Goal: Information Seeking & Learning: Learn about a topic

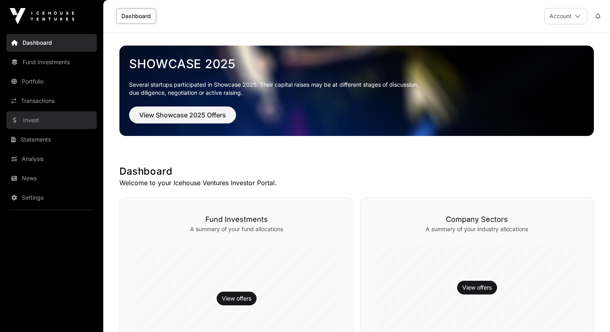
click at [42, 116] on link "Invest" at bounding box center [51, 120] width 90 height 18
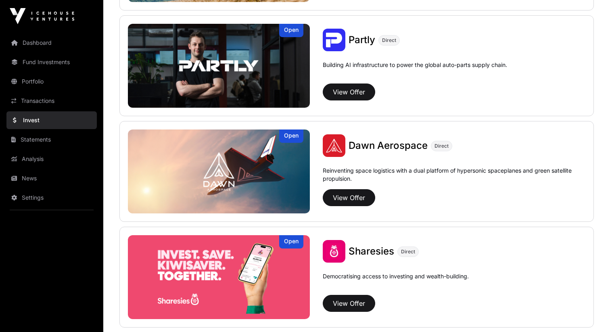
scroll to position [835, 0]
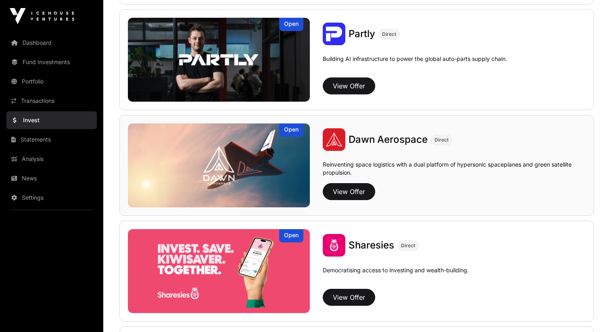
click at [371, 138] on span "Dawn Aerospace" at bounding box center [388, 140] width 79 height 12
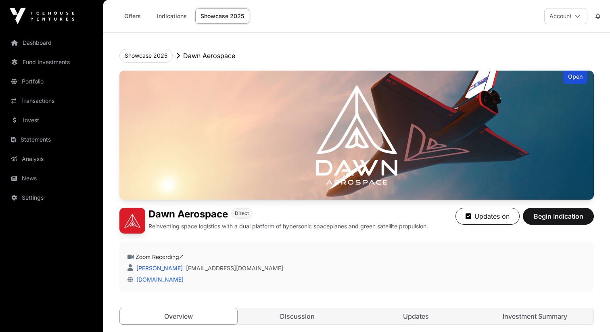
scroll to position [198, 0]
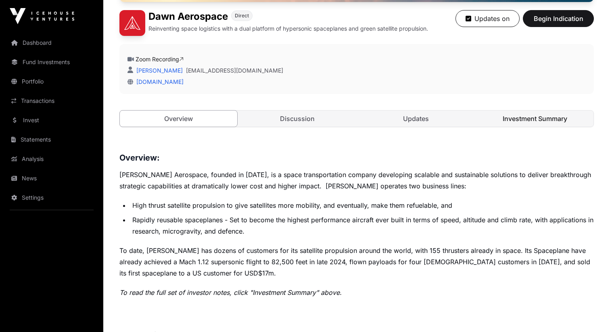
click at [536, 115] on link "Investment Summary" at bounding box center [535, 119] width 117 height 16
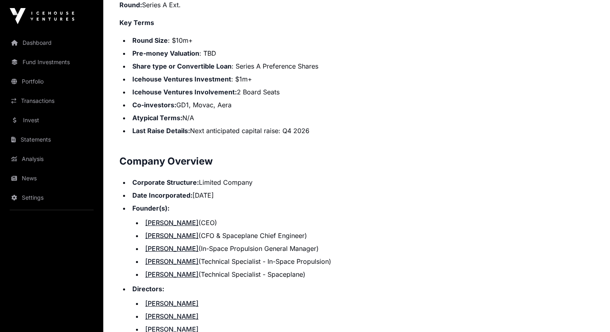
scroll to position [796, 0]
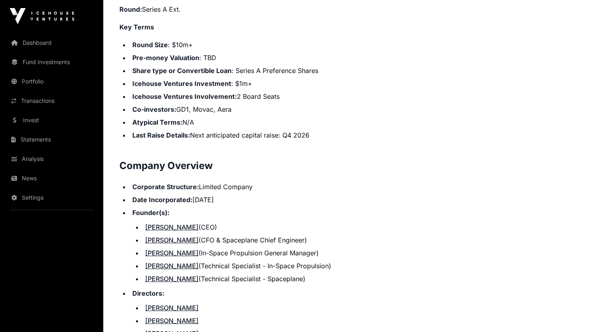
click at [219, 67] on strong "Share type or Convertible Loan" at bounding box center [181, 71] width 99 height 8
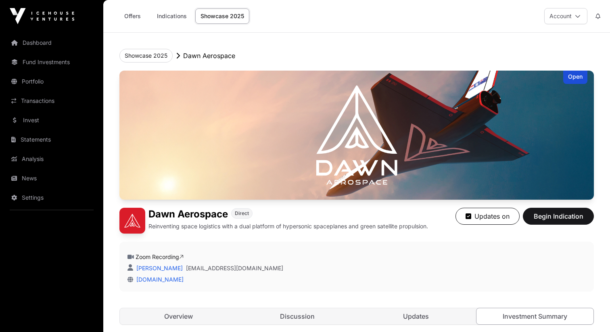
scroll to position [164, 0]
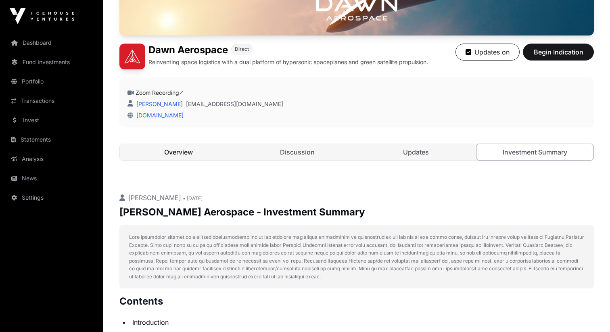
click at [183, 155] on link "Overview" at bounding box center [178, 152] width 117 height 16
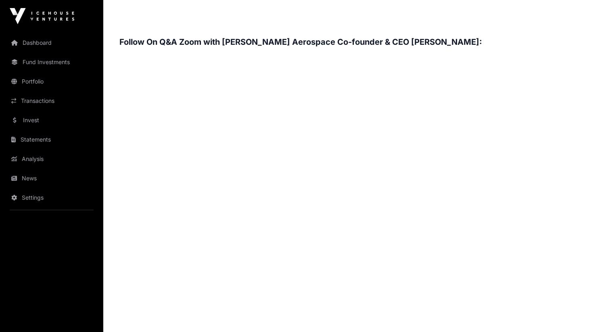
scroll to position [1224, 0]
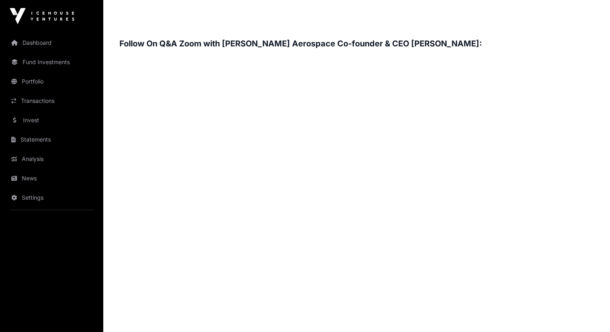
click at [359, 44] on h3 "Follow On Q&A Zoom with [PERSON_NAME] Aerospace Co-founder & CEO [PERSON_NAME]:" at bounding box center [356, 43] width 475 height 13
click at [318, 41] on h3 "Follow On Q&A Zoom with [PERSON_NAME] Aerospace Co-founder & CEO [PERSON_NAME]:" at bounding box center [356, 43] width 475 height 13
click at [240, 40] on h3 "Follow On Q&A Zoom with [PERSON_NAME] Aerospace Co-founder & CEO [PERSON_NAME]:" at bounding box center [356, 43] width 475 height 13
drag, startPoint x: 240, startPoint y: 40, endPoint x: 248, endPoint y: 40, distance: 8.1
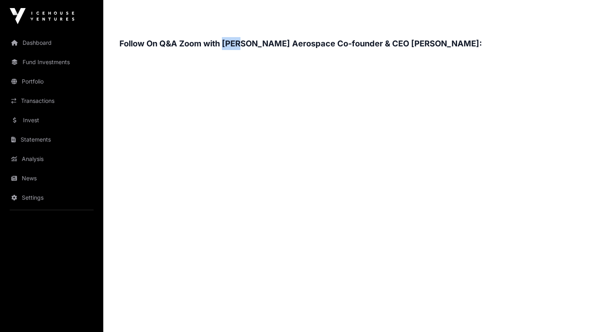
click at [248, 40] on h3 "Follow On Q&A Zoom with [PERSON_NAME] Aerospace Co-founder & CEO [PERSON_NAME]:" at bounding box center [356, 43] width 475 height 13
click at [319, 45] on h3 "Follow On Q&A Zoom with [PERSON_NAME] Aerospace Co-founder & CEO [PERSON_NAME]:" at bounding box center [356, 43] width 475 height 13
click at [332, 42] on h3 "Follow On Q&A Zoom with [PERSON_NAME] Aerospace Co-founder & CEO [PERSON_NAME]:" at bounding box center [356, 43] width 475 height 13
click at [327, 44] on h3 "Follow On Q&A Zoom with [PERSON_NAME] Aerospace Co-founder & CEO [PERSON_NAME]:" at bounding box center [356, 43] width 475 height 13
click at [312, 42] on h3 "Follow On Q&A Zoom with [PERSON_NAME] Aerospace Co-founder & CEO [PERSON_NAME]:" at bounding box center [356, 43] width 475 height 13
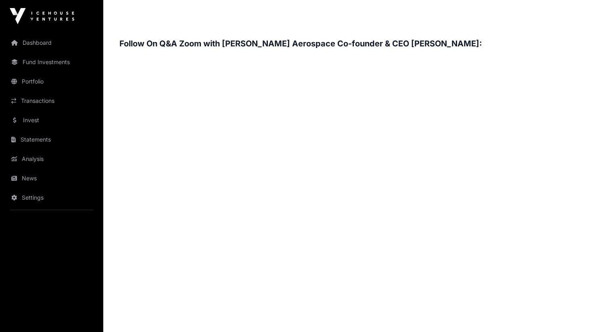
click at [410, 44] on h3 "Follow On Q&A Zoom with [PERSON_NAME] Aerospace Co-founder & CEO [PERSON_NAME]:" at bounding box center [356, 43] width 475 height 13
click at [409, 42] on h3 "Follow On Q&A Zoom with [PERSON_NAME] Aerospace Co-founder & CEO [PERSON_NAME]:" at bounding box center [356, 43] width 475 height 13
click at [337, 48] on h3 "Follow On Q&A Zoom with [PERSON_NAME] Aerospace Co-founder & CEO [PERSON_NAME]:" at bounding box center [356, 43] width 475 height 13
click at [280, 45] on h3 "Follow On Q&A Zoom with [PERSON_NAME] Aerospace Co-founder & CEO [PERSON_NAME]:" at bounding box center [356, 43] width 475 height 13
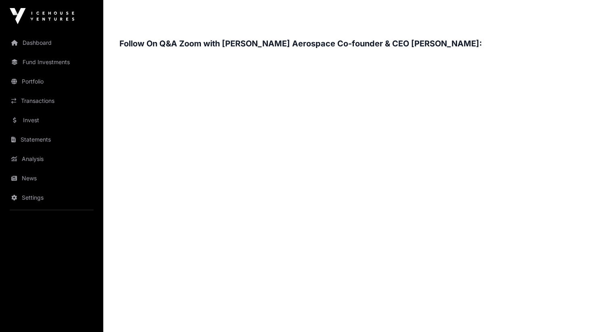
click at [340, 42] on h3 "Follow On Q&A Zoom with [PERSON_NAME] Aerospace Co-founder & CEO [PERSON_NAME]:" at bounding box center [356, 43] width 475 height 13
click at [351, 39] on h3 "Follow On Q&A Zoom with [PERSON_NAME] Aerospace Co-founder & CEO [PERSON_NAME]:" at bounding box center [356, 43] width 475 height 13
click at [268, 42] on h3 "Follow On Q&A Zoom with [PERSON_NAME] Aerospace Co-founder & CEO [PERSON_NAME]:" at bounding box center [356, 43] width 475 height 13
click at [373, 40] on h3 "Follow On Q&A Zoom with [PERSON_NAME] Aerospace Co-founder & CEO [PERSON_NAME]:" at bounding box center [356, 43] width 475 height 13
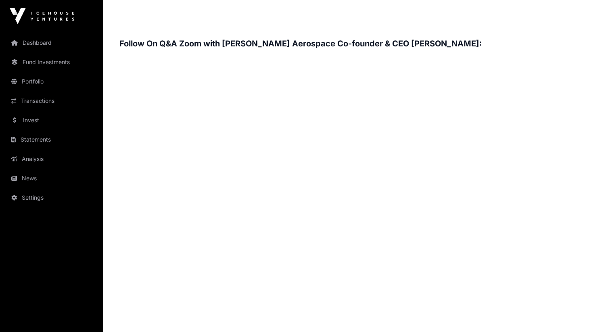
click at [366, 39] on h3 "Follow On Q&A Zoom with [PERSON_NAME] Aerospace Co-founder & CEO [PERSON_NAME]:" at bounding box center [356, 43] width 475 height 13
click at [277, 45] on h3 "Follow On Q&A Zoom with [PERSON_NAME] Aerospace Co-founder & CEO [PERSON_NAME]:" at bounding box center [356, 43] width 475 height 13
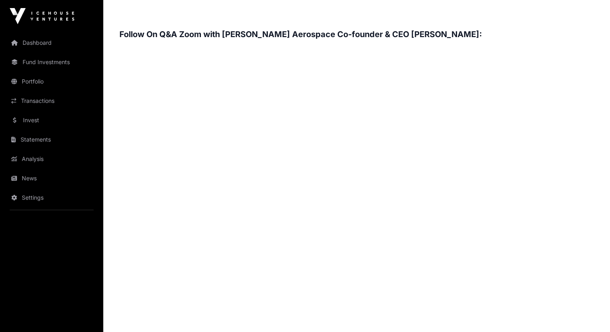
scroll to position [1233, 0]
click at [392, 34] on h3 "Follow On Q&A Zoom with [PERSON_NAME] Aerospace Co-founder & CEO [PERSON_NAME]:" at bounding box center [356, 35] width 475 height 13
click at [382, 32] on h3 "Follow On Q&A Zoom with [PERSON_NAME] Aerospace Co-founder & CEO [PERSON_NAME]:" at bounding box center [356, 35] width 475 height 13
click at [383, 32] on h3 "Follow On Q&A Zoom with [PERSON_NAME] Aerospace Co-founder & CEO [PERSON_NAME]:" at bounding box center [356, 35] width 475 height 13
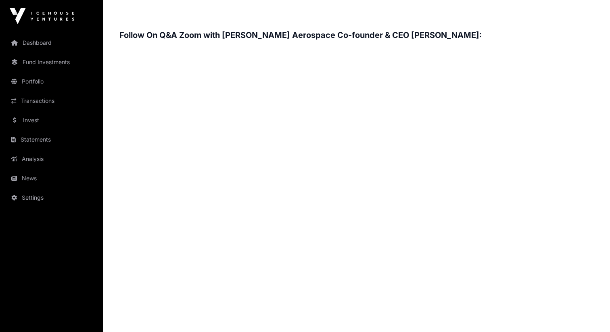
click at [383, 32] on h3 "Follow On Q&A Zoom with [PERSON_NAME] Aerospace Co-founder & CEO [PERSON_NAME]:" at bounding box center [356, 35] width 475 height 13
click at [402, 33] on h3 "Follow On Q&A Zoom with [PERSON_NAME] Aerospace Co-founder & CEO [PERSON_NAME]:" at bounding box center [356, 35] width 475 height 13
click at [386, 35] on h3 "Follow On Q&A Zoom with [PERSON_NAME] Aerospace Co-founder & CEO [PERSON_NAME]:" at bounding box center [356, 35] width 475 height 13
click at [375, 31] on h3 "Follow On Q&A Zoom with [PERSON_NAME] Aerospace Co-founder & CEO [PERSON_NAME]:" at bounding box center [356, 35] width 475 height 13
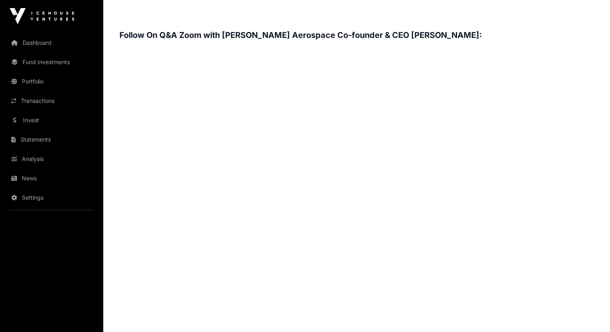
click at [375, 31] on h3 "Follow On Q&A Zoom with [PERSON_NAME] Aerospace Co-founder & CEO [PERSON_NAME]:" at bounding box center [356, 35] width 475 height 13
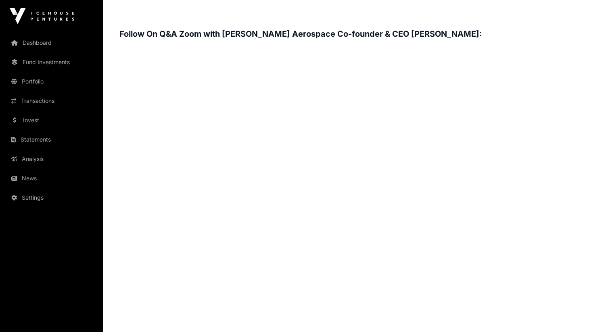
click at [309, 33] on h3 "Follow On Q&A Zoom with [PERSON_NAME] Aerospace Co-founder & CEO [PERSON_NAME]:" at bounding box center [356, 33] width 475 height 13
click at [331, 34] on h3 "Follow On Q&A Zoom with [PERSON_NAME] Aerospace Co-founder & CEO [PERSON_NAME]:" at bounding box center [356, 33] width 475 height 13
click at [327, 38] on h3 "Follow On Q&A Zoom with [PERSON_NAME] Aerospace Co-founder & CEO [PERSON_NAME]:" at bounding box center [356, 33] width 475 height 13
click at [324, 38] on h3 "Follow On Q&A Zoom with [PERSON_NAME] Aerospace Co-founder & CEO [PERSON_NAME]:" at bounding box center [356, 33] width 475 height 13
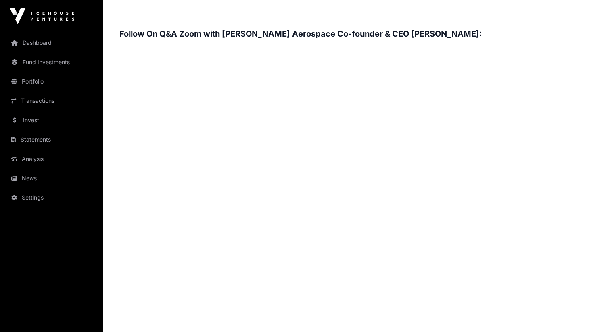
click at [324, 33] on h3 "Follow On Q&A Zoom with [PERSON_NAME] Aerospace Co-founder & CEO [PERSON_NAME]:" at bounding box center [356, 33] width 475 height 13
click at [321, 33] on h3 "Follow On Q&A Zoom with [PERSON_NAME] Aerospace Co-founder & CEO [PERSON_NAME]:" at bounding box center [356, 33] width 475 height 13
click at [276, 34] on h3 "Follow On Q&A Zoom with [PERSON_NAME] Aerospace Co-founder & CEO [PERSON_NAME]:" at bounding box center [356, 33] width 475 height 13
click at [275, 34] on h3 "Follow On Q&A Zoom with [PERSON_NAME] Aerospace Co-founder & CEO [PERSON_NAME]:" at bounding box center [356, 33] width 475 height 13
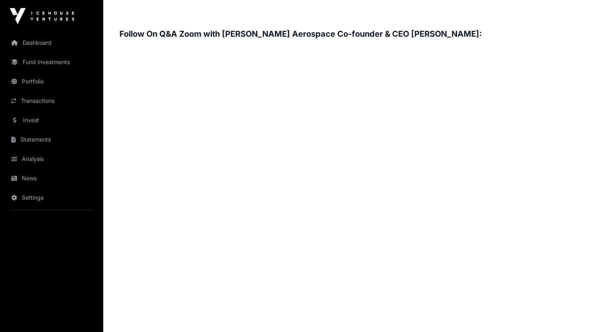
click at [319, 32] on h3 "Follow On Q&A Zoom with [PERSON_NAME] Aerospace Co-founder & CEO [PERSON_NAME]:" at bounding box center [356, 33] width 475 height 13
click at [321, 33] on h3 "Follow On Q&A Zoom with [PERSON_NAME] Aerospace Co-founder & CEO [PERSON_NAME]:" at bounding box center [356, 33] width 475 height 13
click at [286, 36] on h3 "Follow On Q&A Zoom with [PERSON_NAME] Aerospace Co-founder & CEO [PERSON_NAME]:" at bounding box center [356, 33] width 475 height 13
click at [295, 31] on h3 "Follow On Q&A Zoom with [PERSON_NAME] Aerospace Co-founder & CEO [PERSON_NAME]:" at bounding box center [356, 33] width 475 height 13
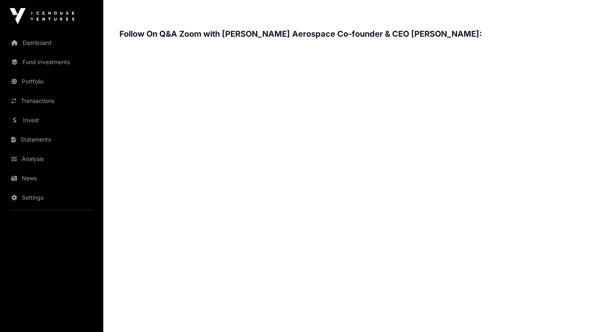
click at [340, 34] on h3 "Follow On Q&A Zoom with [PERSON_NAME] Aerospace Co-founder & CEO [PERSON_NAME]:" at bounding box center [356, 33] width 475 height 13
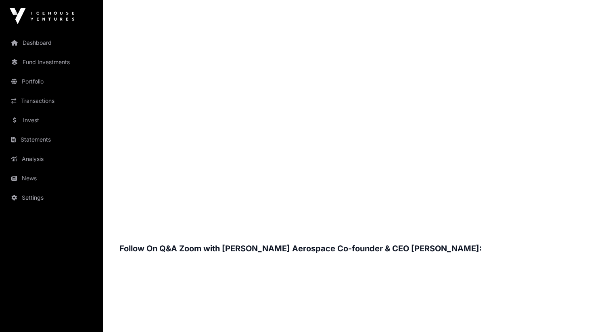
scroll to position [1250, 0]
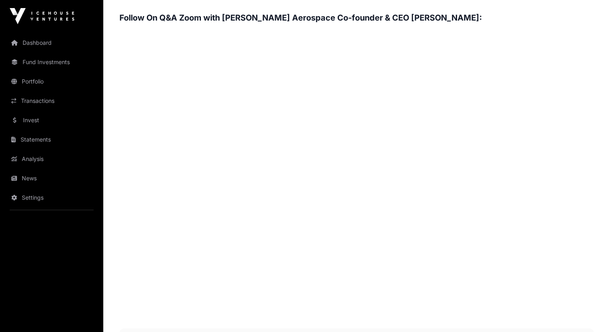
click at [188, 18] on h3 "Follow On Q&A Zoom with [PERSON_NAME] Aerospace Co-founder & CEO [PERSON_NAME]:" at bounding box center [356, 17] width 475 height 13
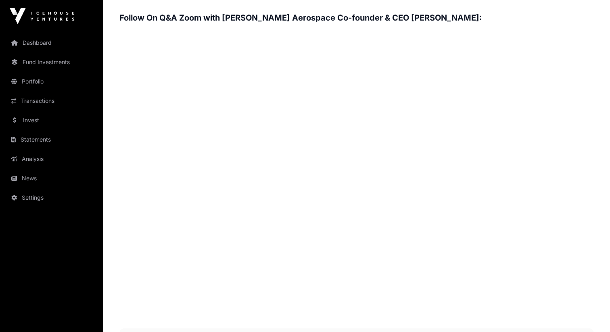
click at [385, 16] on h3 "Follow On Q&A Zoom with [PERSON_NAME] Aerospace Co-founder & CEO [PERSON_NAME]:" at bounding box center [356, 17] width 475 height 13
click at [452, 14] on h3 "Follow On Q&A Zoom with [PERSON_NAME] Aerospace Co-founder & CEO [PERSON_NAME]:" at bounding box center [356, 17] width 475 height 13
click at [342, 20] on h3 "Follow On Q&A Zoom with [PERSON_NAME] Aerospace Co-founder & CEO [PERSON_NAME]:" at bounding box center [356, 17] width 475 height 13
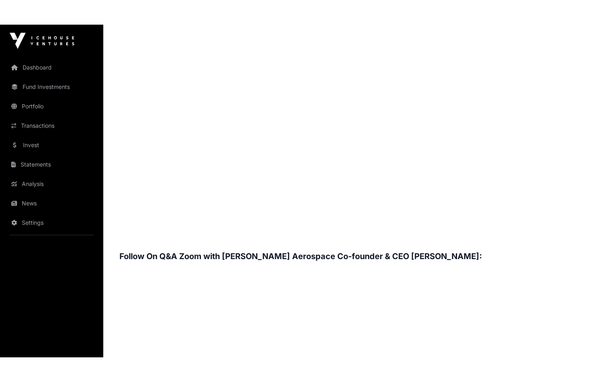
scroll to position [1230, 0]
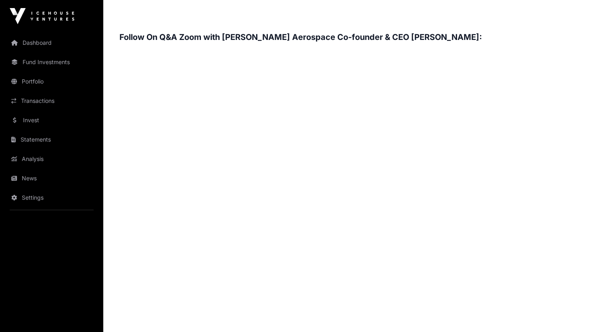
click at [403, 41] on h3 "Follow On Q&A Zoom with [PERSON_NAME] Aerospace Co-founder & CEO [PERSON_NAME]:" at bounding box center [356, 37] width 475 height 13
click at [388, 38] on h3 "Follow On Q&A Zoom with [PERSON_NAME] Aerospace Co-founder & CEO [PERSON_NAME]:" at bounding box center [356, 37] width 475 height 13
click at [396, 40] on h3 "Follow On Q&A Zoom with [PERSON_NAME] Aerospace Co-founder & CEO [PERSON_NAME]:" at bounding box center [356, 37] width 475 height 13
click at [371, 34] on h3 "Follow On Q&A Zoom with [PERSON_NAME] Aerospace Co-founder & CEO [PERSON_NAME]:" at bounding box center [356, 37] width 475 height 13
